Goal: Task Accomplishment & Management: Complete application form

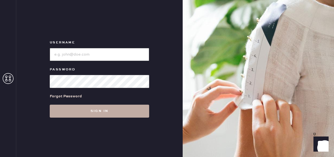
type input "reformationfillmore"
click at [86, 108] on button "Sign in" at bounding box center [99, 111] width 99 height 13
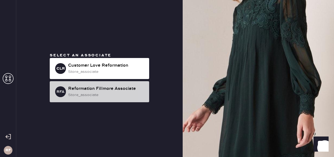
click at [106, 92] on div "store_associate" at bounding box center [106, 95] width 77 height 6
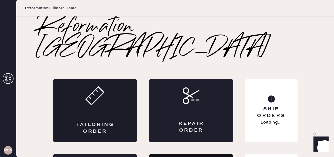
click at [79, 86] on div "Tailoring Order" at bounding box center [95, 110] width 84 height 63
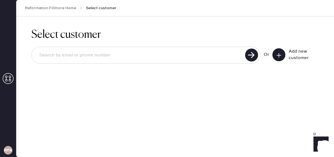
click at [188, 60] on input at bounding box center [139, 55] width 208 height 12
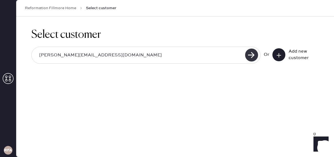
type input "[PERSON_NAME][EMAIL_ADDRESS][DOMAIN_NAME]"
click at [250, 56] on use at bounding box center [251, 55] width 13 height 13
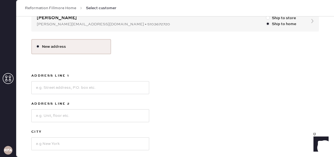
scroll to position [66, 0]
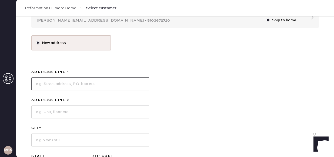
click at [92, 82] on input at bounding box center [90, 83] width 118 height 13
type input "1"
type input "[STREET_ADDRESS][US_STATE]"
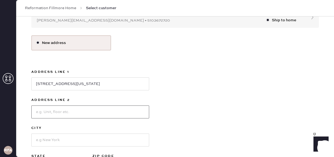
click at [115, 109] on input at bounding box center [90, 112] width 118 height 13
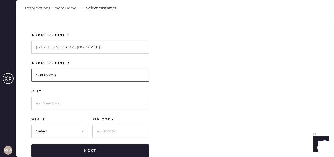
scroll to position [114, 0]
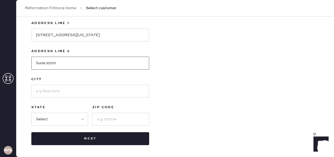
type input "Suite 2200"
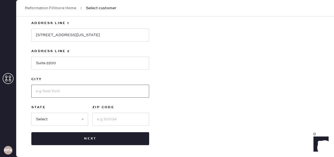
click at [75, 91] on input at bounding box center [90, 91] width 118 height 13
click at [38, 90] on input "[GEOGRAPHIC_DATA]" at bounding box center [90, 91] width 118 height 13
click at [45, 90] on input "[GEOGRAPHIC_DATA]" at bounding box center [90, 91] width 118 height 13
type input "[GEOGRAPHIC_DATA]"
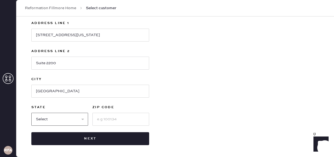
click at [44, 116] on select "Select AK AL AR AZ CA CO CT [GEOGRAPHIC_DATA] DE FL [GEOGRAPHIC_DATA] HI [GEOGR…" at bounding box center [59, 119] width 57 height 13
select select "CA"
click at [31, 113] on select "Select AK AL AR AZ CA CO CT [GEOGRAPHIC_DATA] DE FL [GEOGRAPHIC_DATA] HI [GEOGR…" at bounding box center [59, 119] width 57 height 13
click at [115, 118] on input at bounding box center [120, 119] width 57 height 13
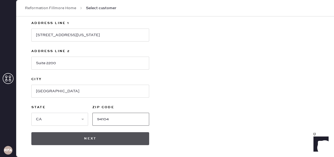
type input "94104"
click at [98, 137] on button "Next" at bounding box center [90, 138] width 118 height 13
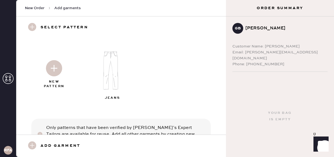
click at [41, 11] on span "New Order" at bounding box center [35, 7] width 20 height 5
click at [39, 8] on span "New Order" at bounding box center [35, 7] width 20 height 5
click at [29, 28] on use at bounding box center [32, 27] width 8 height 8
click at [71, 8] on span "Add garments" at bounding box center [67, 7] width 26 height 5
click at [34, 9] on span "New Order" at bounding box center [35, 7] width 20 height 5
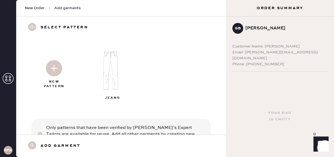
click at [33, 7] on span "New Order" at bounding box center [35, 7] width 20 height 5
drag, startPoint x: 33, startPoint y: 36, endPoint x: 14, endPoint y: 67, distance: 36.3
click at [33, 36] on div "Select pattern" at bounding box center [121, 27] width 210 height 22
click at [50, 147] on h3 "Add garment" at bounding box center [61, 145] width 40 height 9
click at [59, 9] on span "Add garments" at bounding box center [67, 7] width 26 height 5
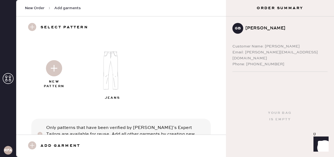
scroll to position [22, 0]
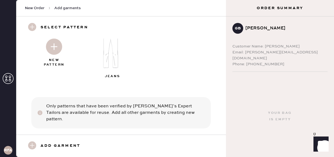
click at [60, 142] on h3 "Add garment" at bounding box center [61, 145] width 40 height 9
click at [60, 147] on h3 "Add garment" at bounding box center [61, 145] width 40 height 9
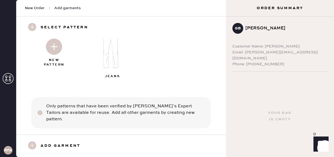
click at [60, 147] on h3 "Add garment" at bounding box center [61, 145] width 40 height 9
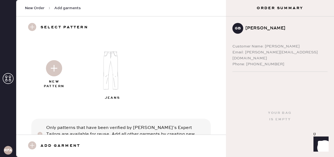
click at [53, 72] on img at bounding box center [54, 68] width 16 height 16
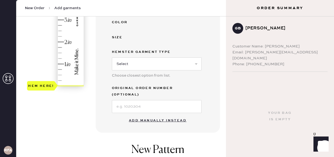
scroll to position [206, 0]
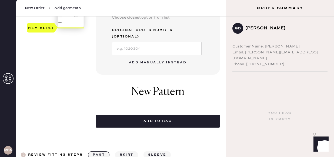
click at [151, 57] on button "Add manually instead" at bounding box center [158, 62] width 64 height 11
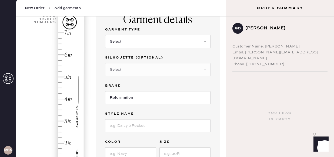
scroll to position [25, 0]
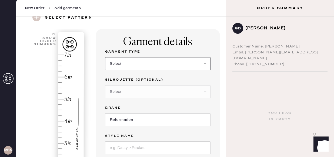
click at [142, 63] on select "Select Basic Skirt Jeans Leggings Pants Shorts Basic Sleeved Dress Basic Sleeve…" at bounding box center [157, 63] width 105 height 13
select select "4"
click at [105, 57] on select "Select Basic Skirt Jeans Leggings Pants Shorts Basic Sleeved Dress Basic Sleeve…" at bounding box center [157, 63] width 105 height 13
click at [134, 90] on select "Select Joggers Shorts Cropped Flare Boot Cut Straight Skinny Other" at bounding box center [157, 91] width 105 height 13
select select "11"
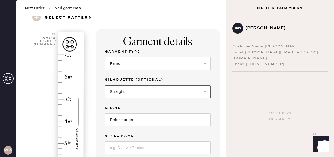
click at [105, 85] on select "Select Joggers Shorts Cropped Flare Boot Cut Straight Skinny Other" at bounding box center [157, 91] width 105 height 13
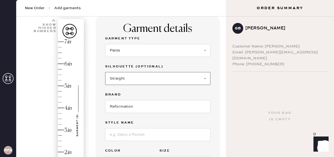
scroll to position [39, 0]
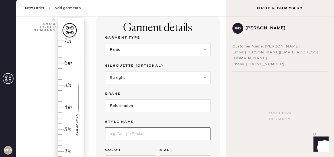
click at [119, 136] on input at bounding box center [157, 133] width 105 height 13
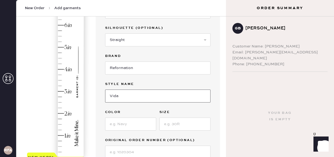
scroll to position [76, 0]
type input "VIDA LOW RISE PANT"
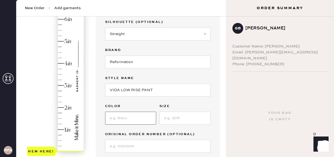
click at [132, 116] on input at bounding box center [130, 118] width 51 height 13
type input "Black"
click at [175, 125] on div "Garment Type Select Basic Skirt Jeans Leggings Pants Shorts Basic Sleeved Dress…" at bounding box center [157, 72] width 105 height 162
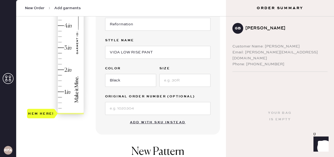
scroll to position [125, 0]
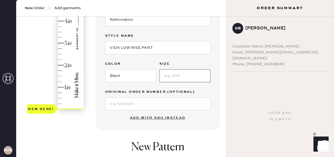
click at [173, 76] on input at bounding box center [184, 75] width 51 height 13
type input "0"
click at [125, 107] on input at bounding box center [157, 103] width 105 height 13
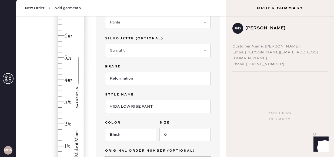
scroll to position [76, 0]
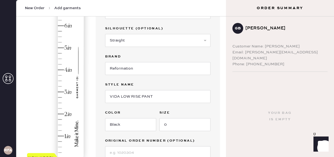
type input "2.25"
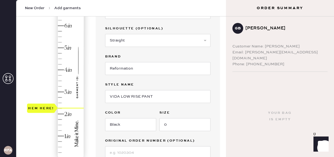
click at [60, 108] on div "Hem here!" at bounding box center [56, 80] width 58 height 159
click at [52, 107] on div "Hem here!" at bounding box center [41, 108] width 26 height 6
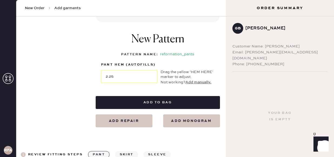
scroll to position [237, 0]
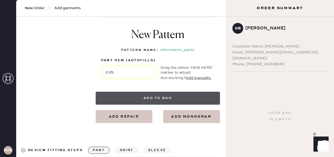
click at [159, 96] on button "Add to bag" at bounding box center [158, 98] width 124 height 13
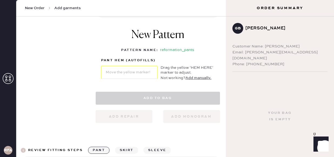
select select "4"
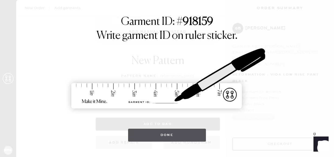
click at [166, 136] on button "Done" at bounding box center [167, 135] width 78 height 13
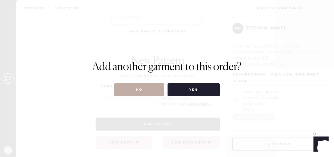
click at [134, 87] on button "No" at bounding box center [139, 89] width 50 height 13
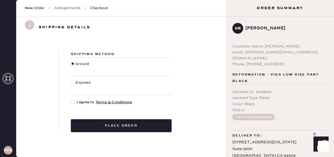
scroll to position [11, 0]
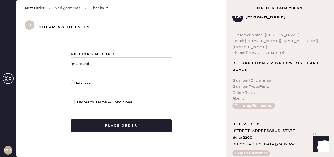
click at [71, 103] on div at bounding box center [73, 102] width 4 height 4
click at [71, 100] on input "I agree to Terms & Conditions" at bounding box center [71, 99] width 0 height 0
checkbox input "true"
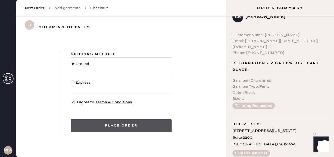
click at [79, 126] on button "Place order" at bounding box center [121, 125] width 101 height 13
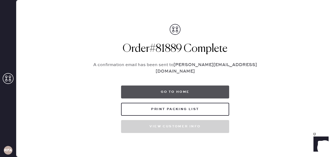
click at [169, 86] on button "Go to home" at bounding box center [175, 92] width 108 height 13
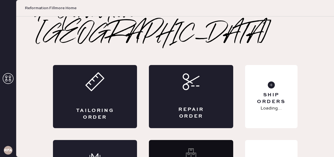
scroll to position [30, 0]
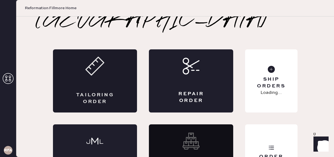
click at [89, 68] on div "Tailoring Order" at bounding box center [95, 80] width 84 height 63
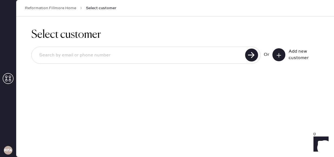
click at [142, 63] on div at bounding box center [145, 55] width 229 height 17
click at [136, 58] on input at bounding box center [139, 55] width 208 height 12
type input "[PERSON_NAME][EMAIL_ADDRESS][DOMAIN_NAME]"
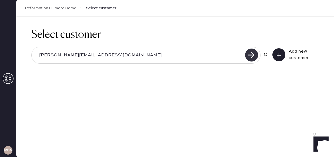
click at [252, 60] on use at bounding box center [251, 55] width 13 height 13
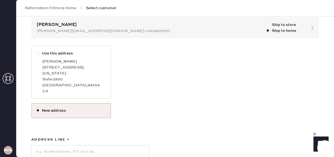
click at [48, 59] on div "[PERSON_NAME]" at bounding box center [74, 62] width 64 height 6
click at [36, 51] on input "Use this address" at bounding box center [36, 50] width 0 height 0
radio input "true"
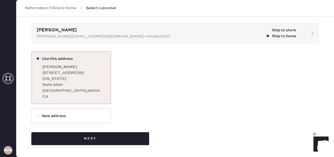
scroll to position [44, 0]
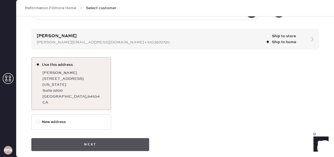
click at [86, 138] on button "Next" at bounding box center [90, 144] width 118 height 13
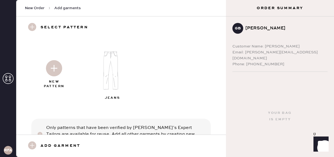
click at [32, 144] on use at bounding box center [32, 145] width 8 height 8
click at [31, 146] on use at bounding box center [32, 145] width 8 height 8
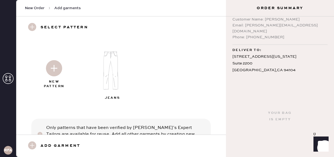
scroll to position [30, 0]
